Goal: Task Accomplishment & Management: Complete application form

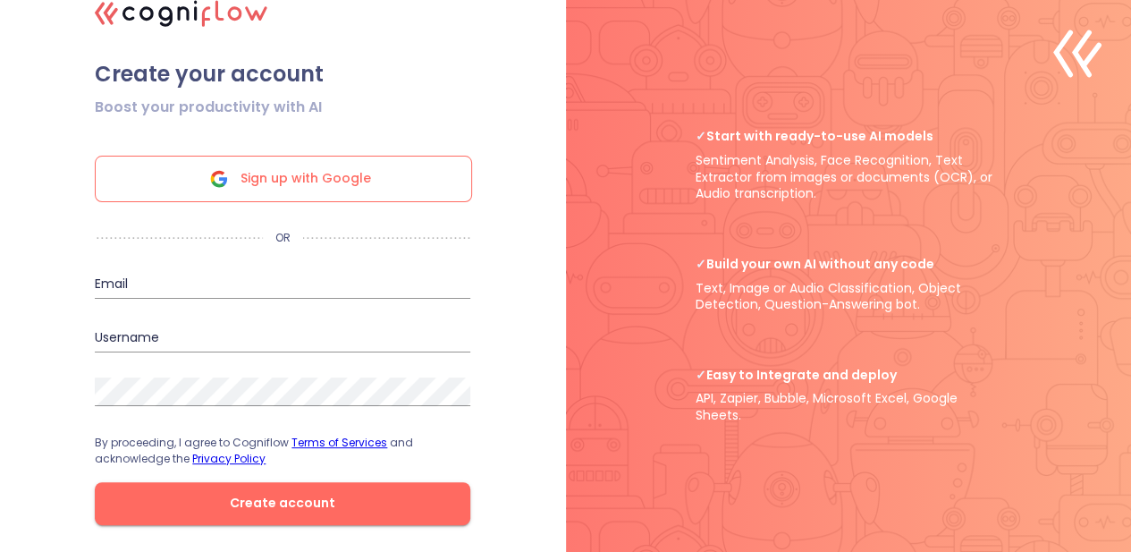
click at [409, 171] on div "Sign up with Google" at bounding box center [283, 179] width 377 height 46
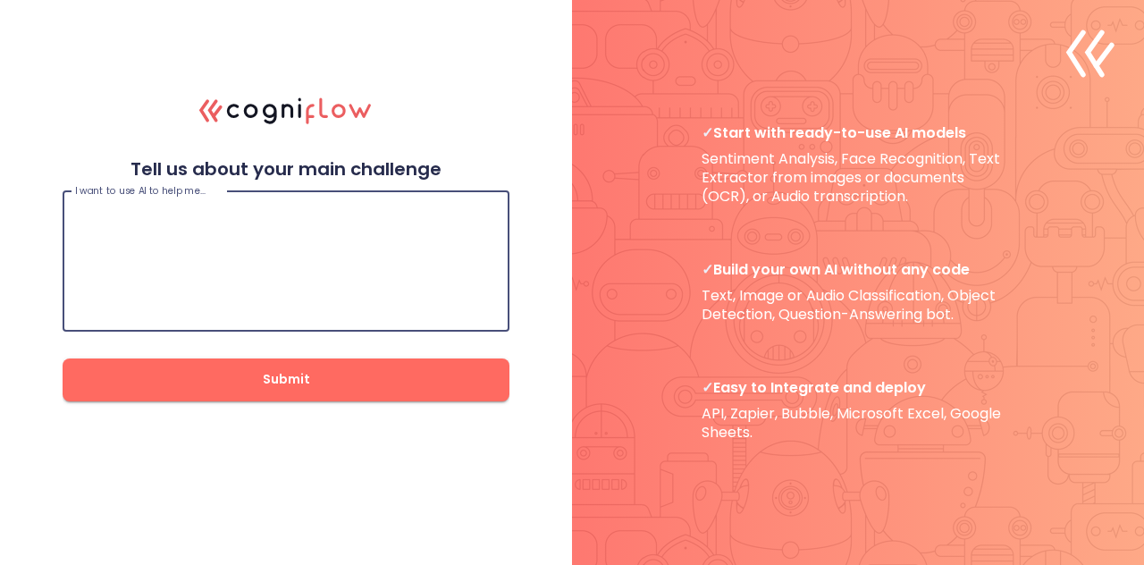
click at [241, 308] on textarea at bounding box center [286, 260] width 422 height 107
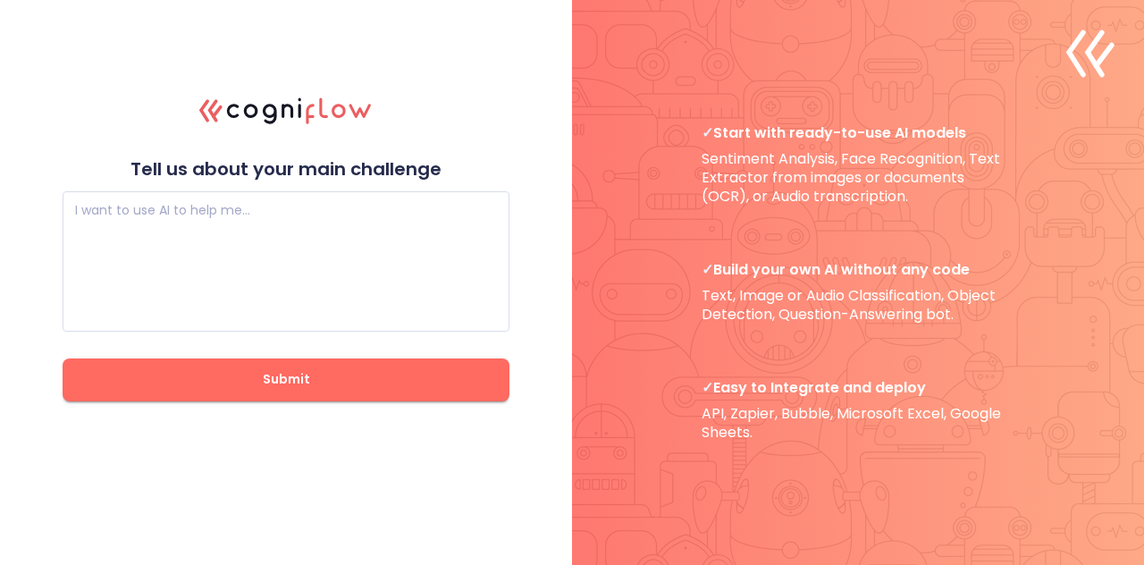
click at [291, 174] on p "Tell us about your main challenge" at bounding box center [286, 169] width 447 height 22
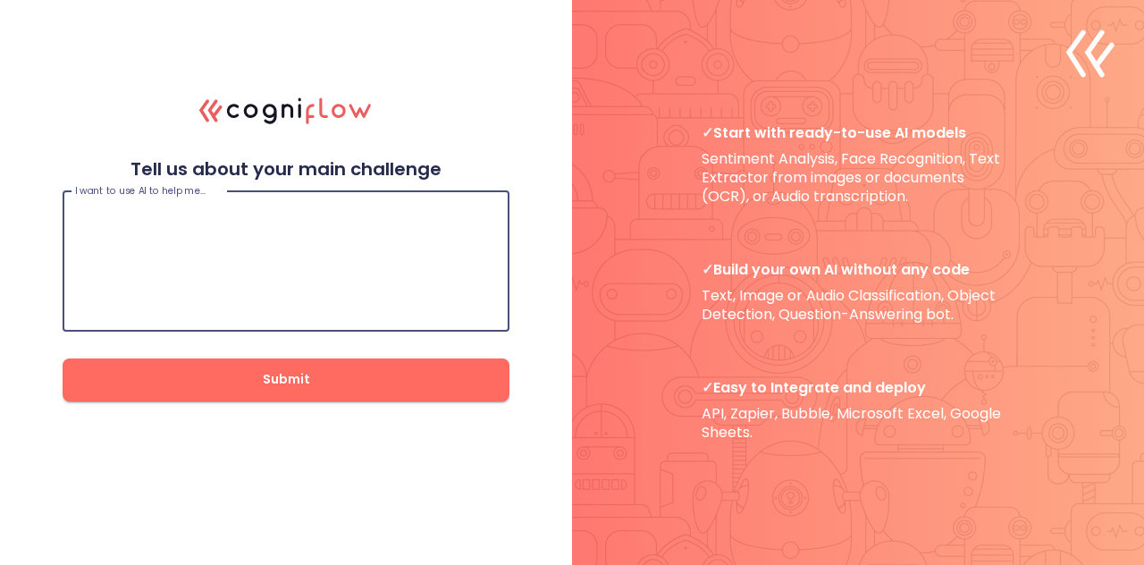
click at [199, 208] on textarea at bounding box center [286, 260] width 422 height 107
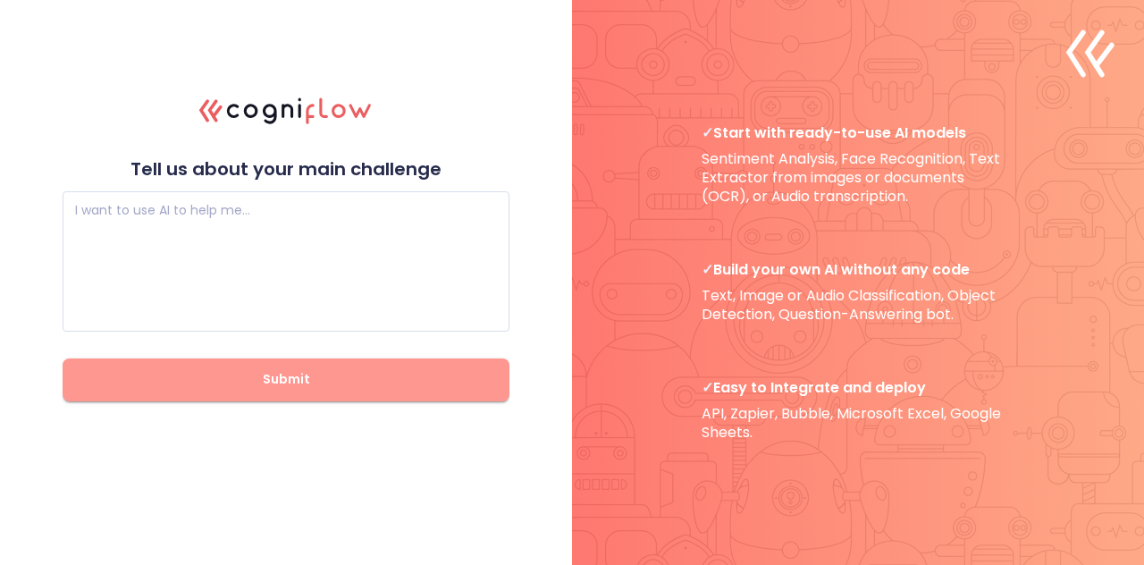
click at [282, 392] on button "Submit" at bounding box center [286, 379] width 447 height 43
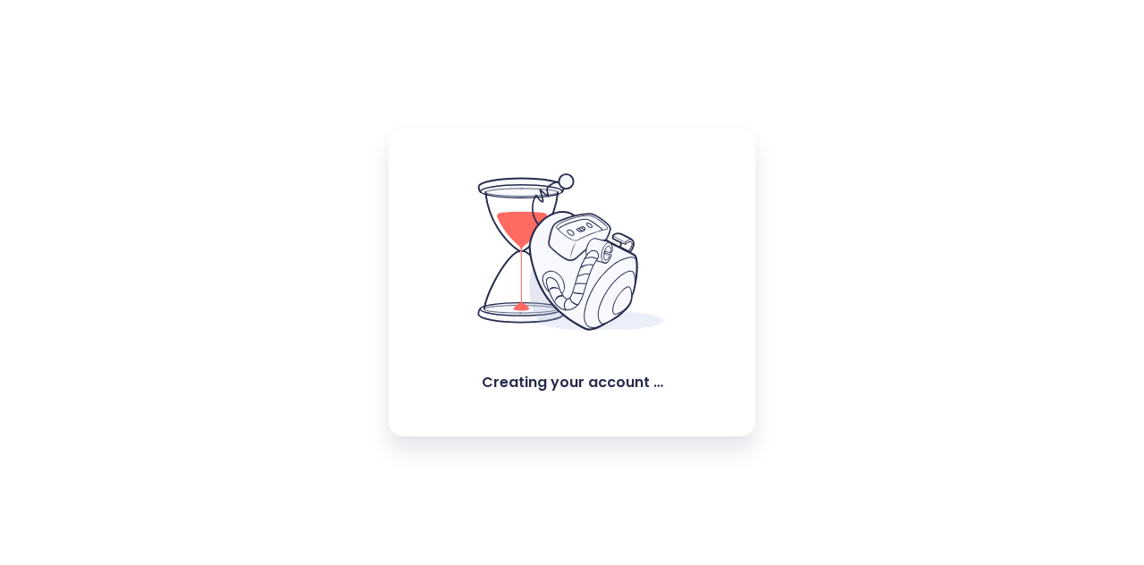
click at [277, 378] on div "Creating your account …" at bounding box center [572, 282] width 1144 height 565
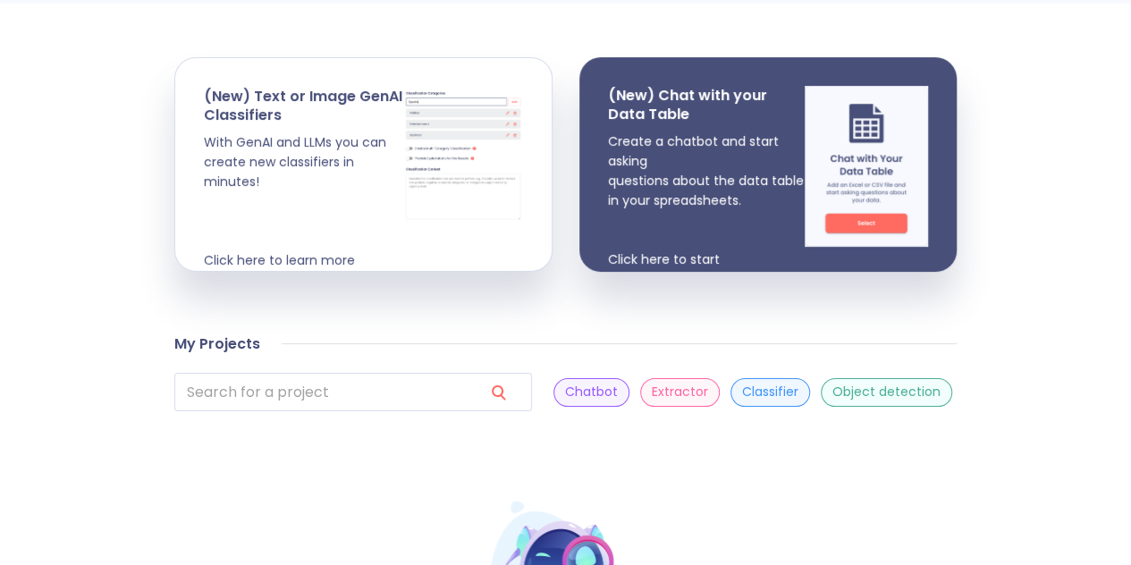
scroll to position [642, 0]
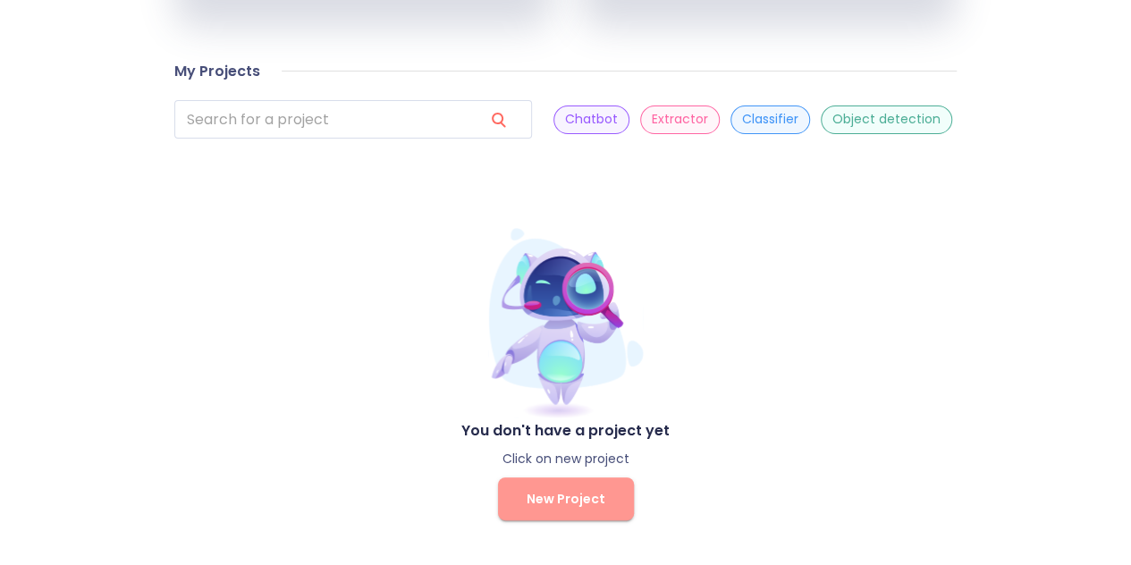
click at [610, 491] on button "New Project" at bounding box center [566, 498] width 136 height 43
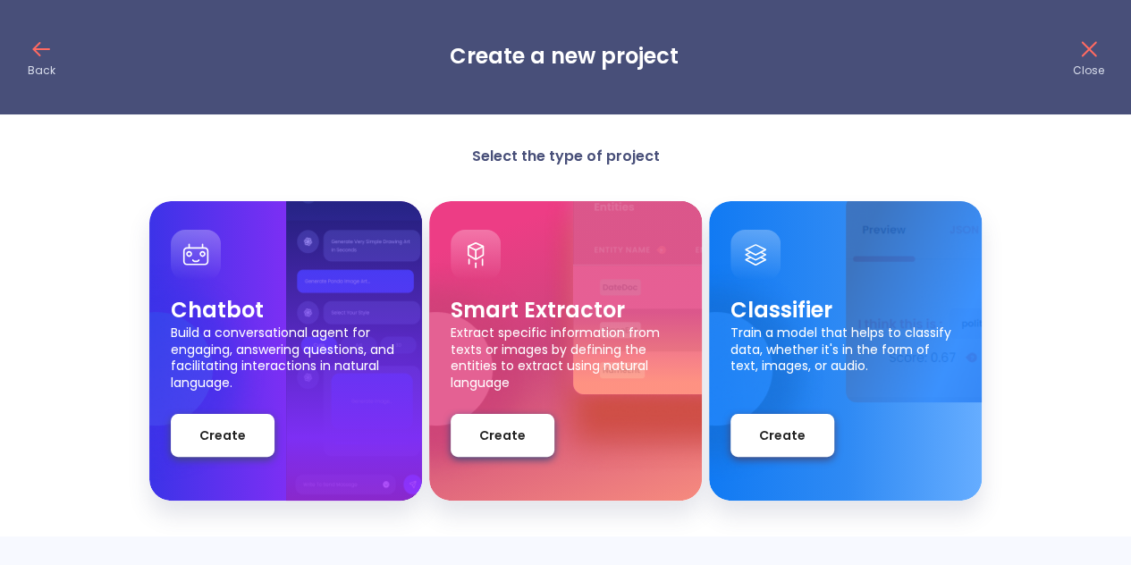
scroll to position [406, 0]
